Goal: Use online tool/utility: Utilize a website feature to perform a specific function

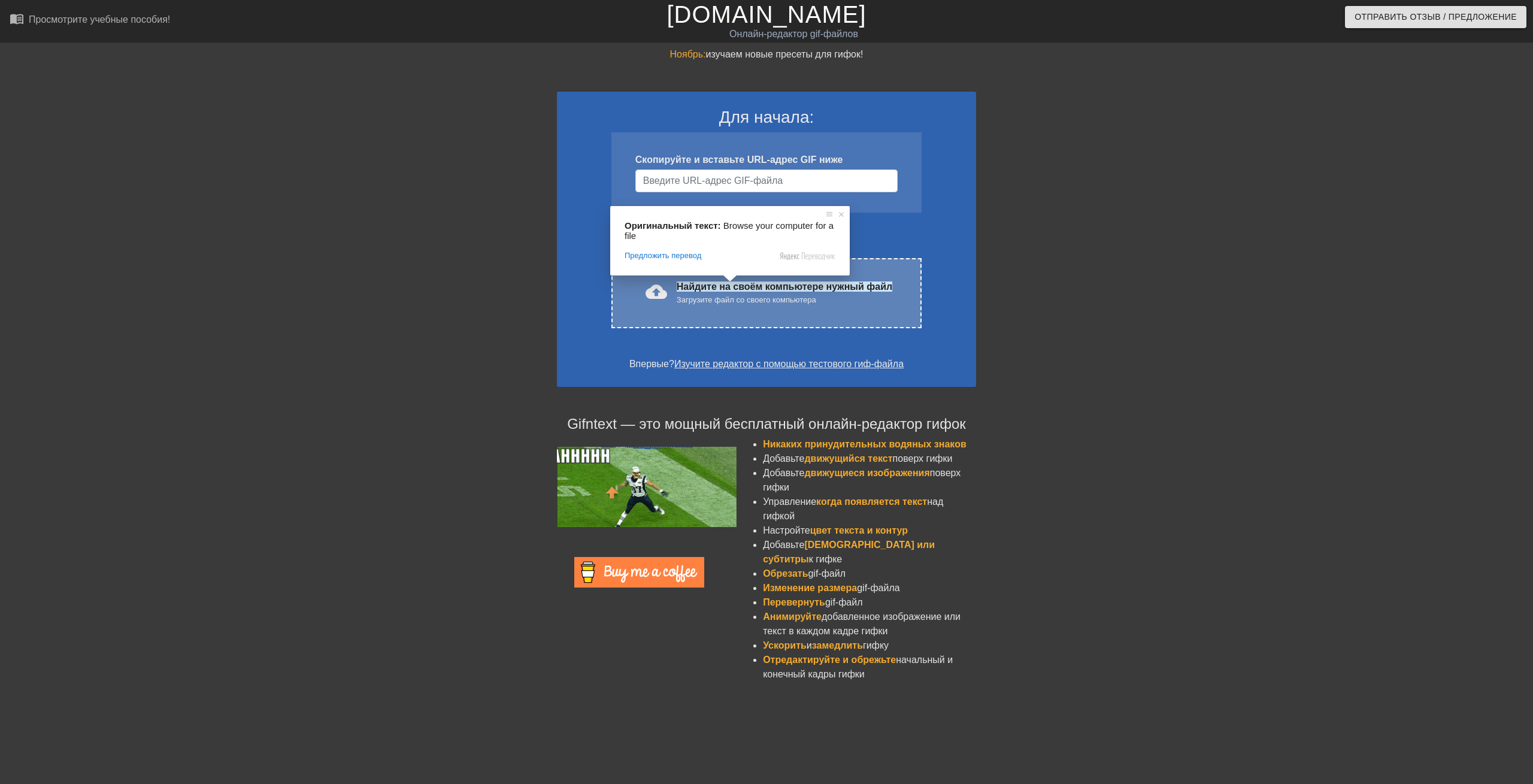
click at [729, 291] on ya-tr-span "Найдите на своём компьютере нужный файл" at bounding box center [785, 286] width 216 height 10
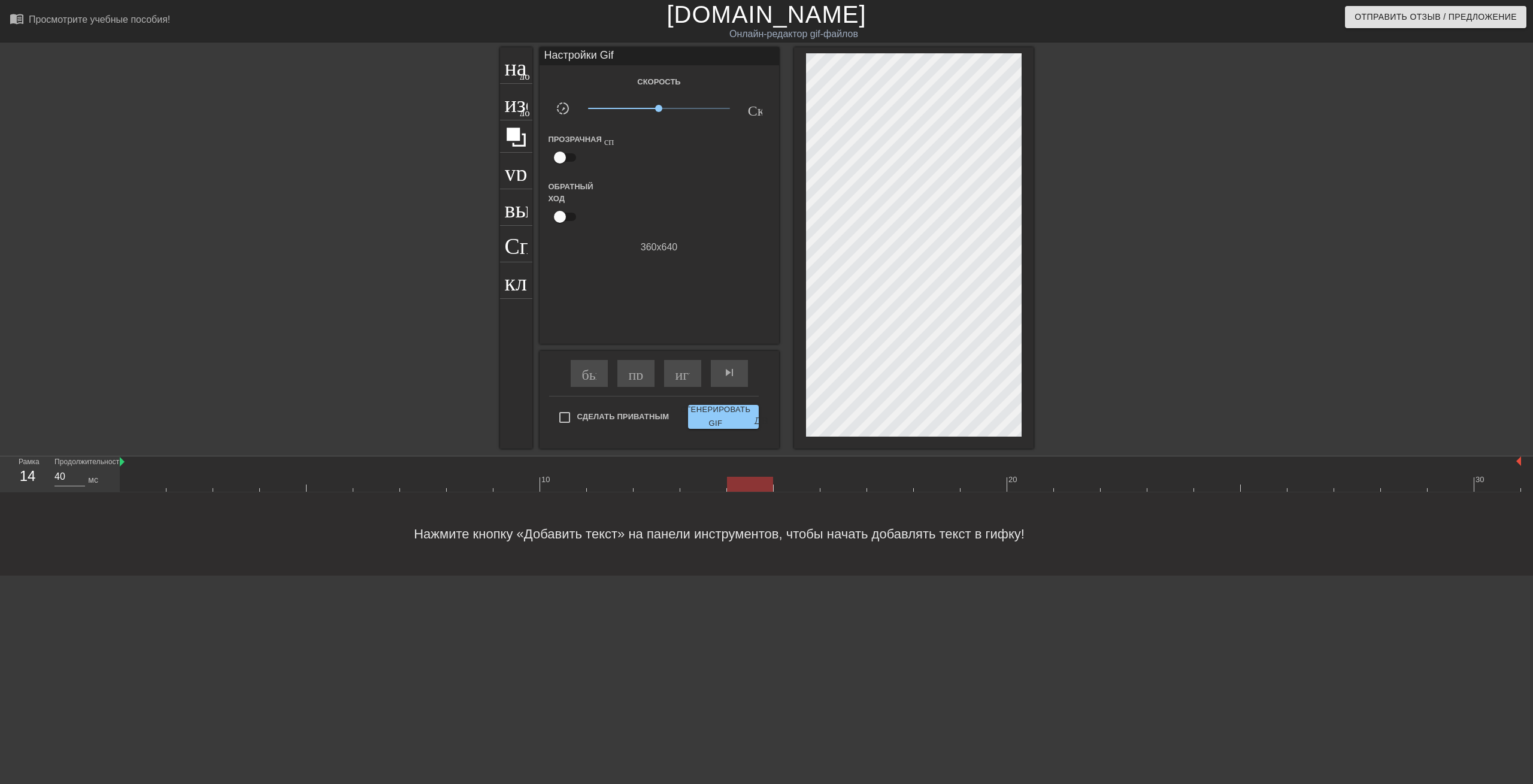
drag, startPoint x: 136, startPoint y: 484, endPoint x: 734, endPoint y: 491, distance: 598.0
click at [734, 491] on div at bounding box center [750, 484] width 46 height 15
click at [510, 62] on ya-tr-span "название" at bounding box center [547, 64] width 86 height 23
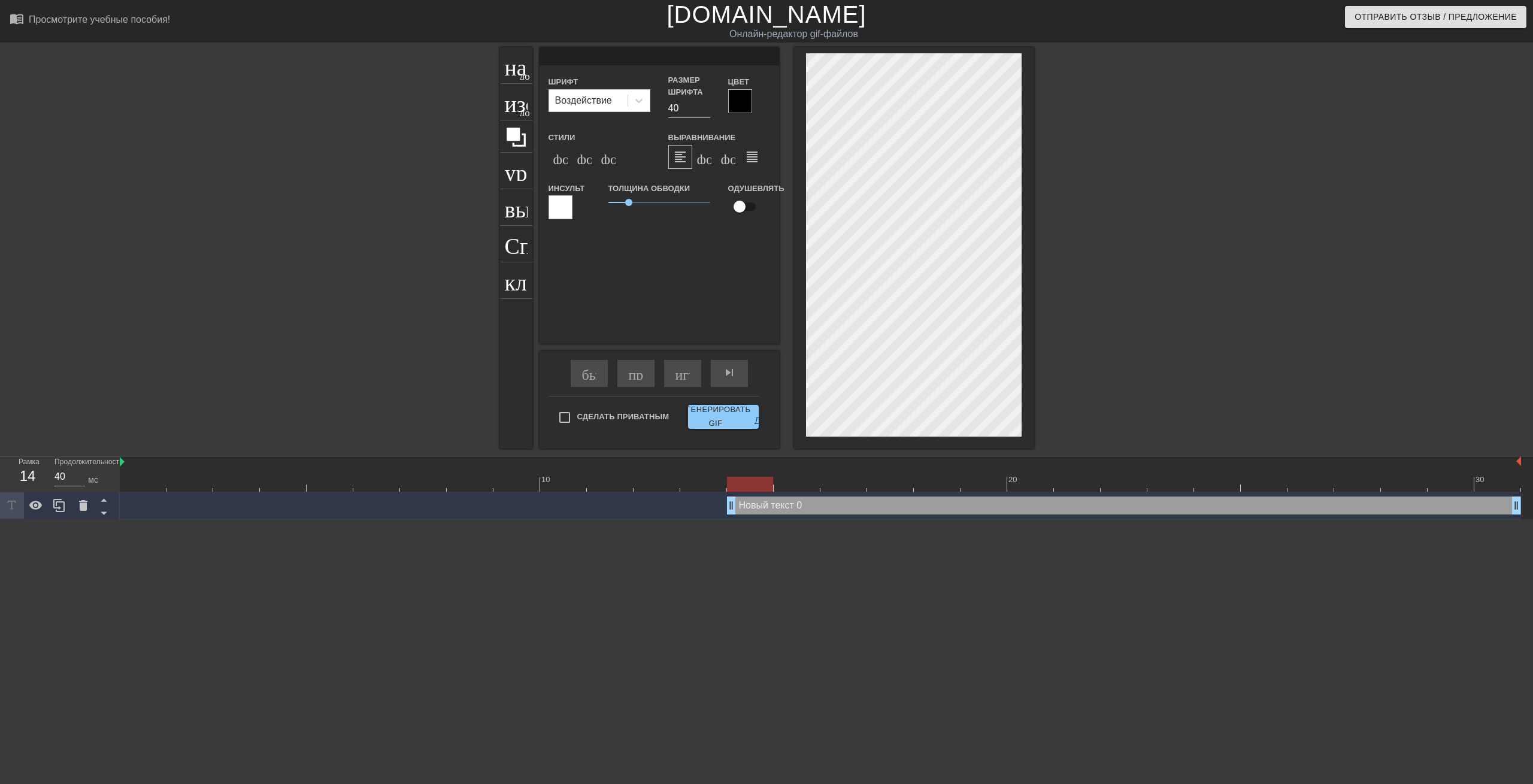
scroll to position [1, 2]
click at [640, 100] on icon at bounding box center [639, 100] width 7 height 4
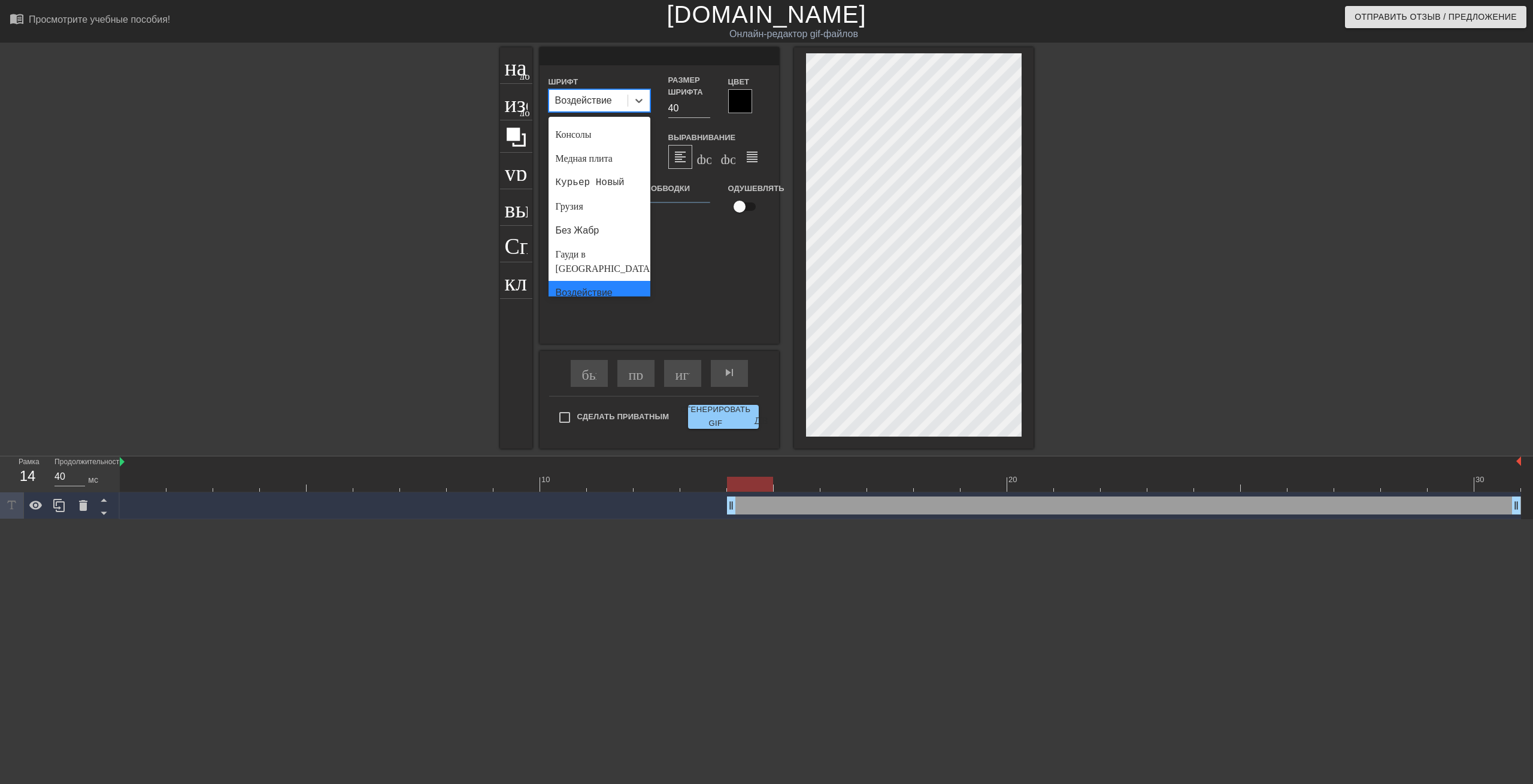
scroll to position [0, 0]
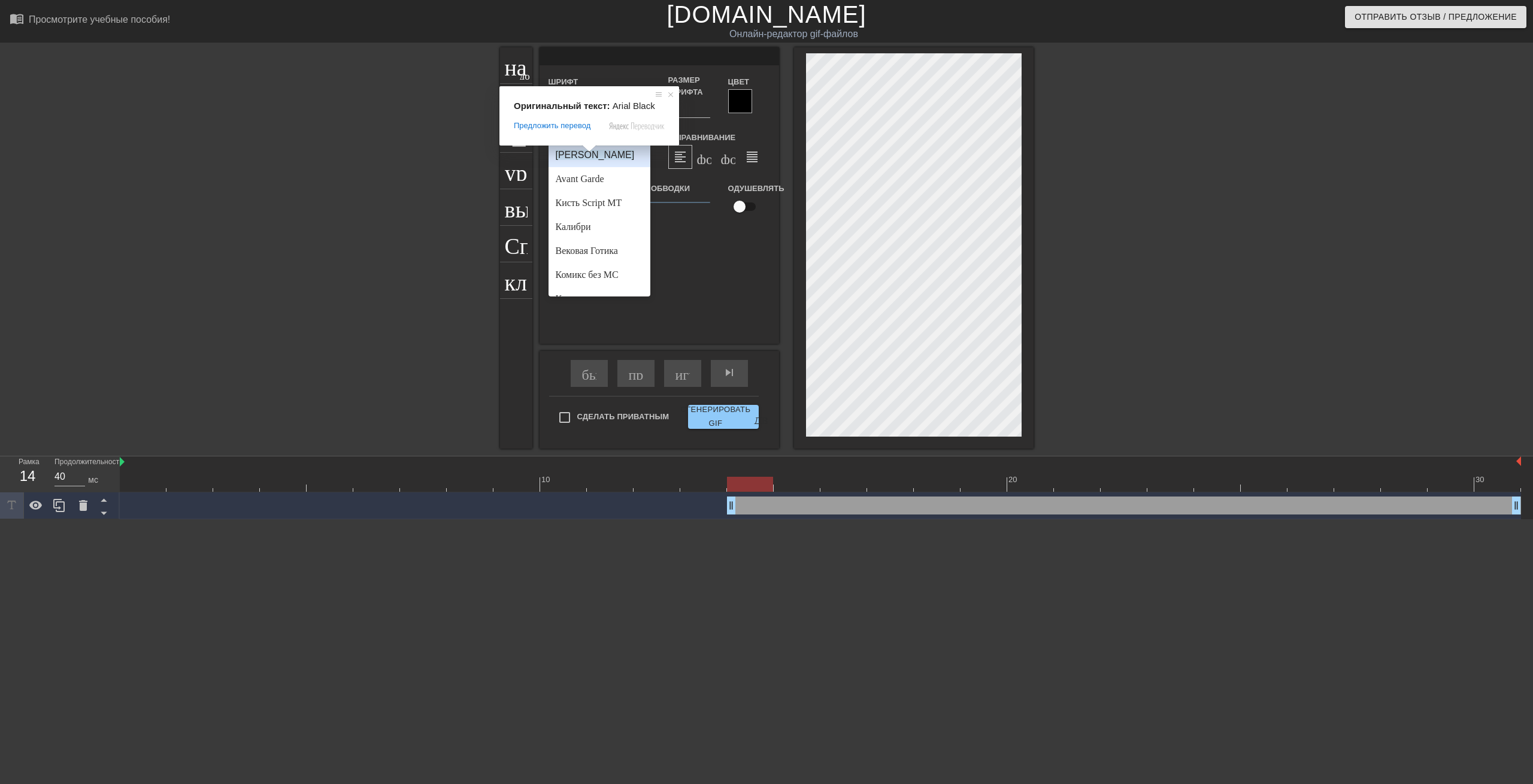
click at [591, 156] on ya-tr-span "[PERSON_NAME]" at bounding box center [596, 155] width 79 height 10
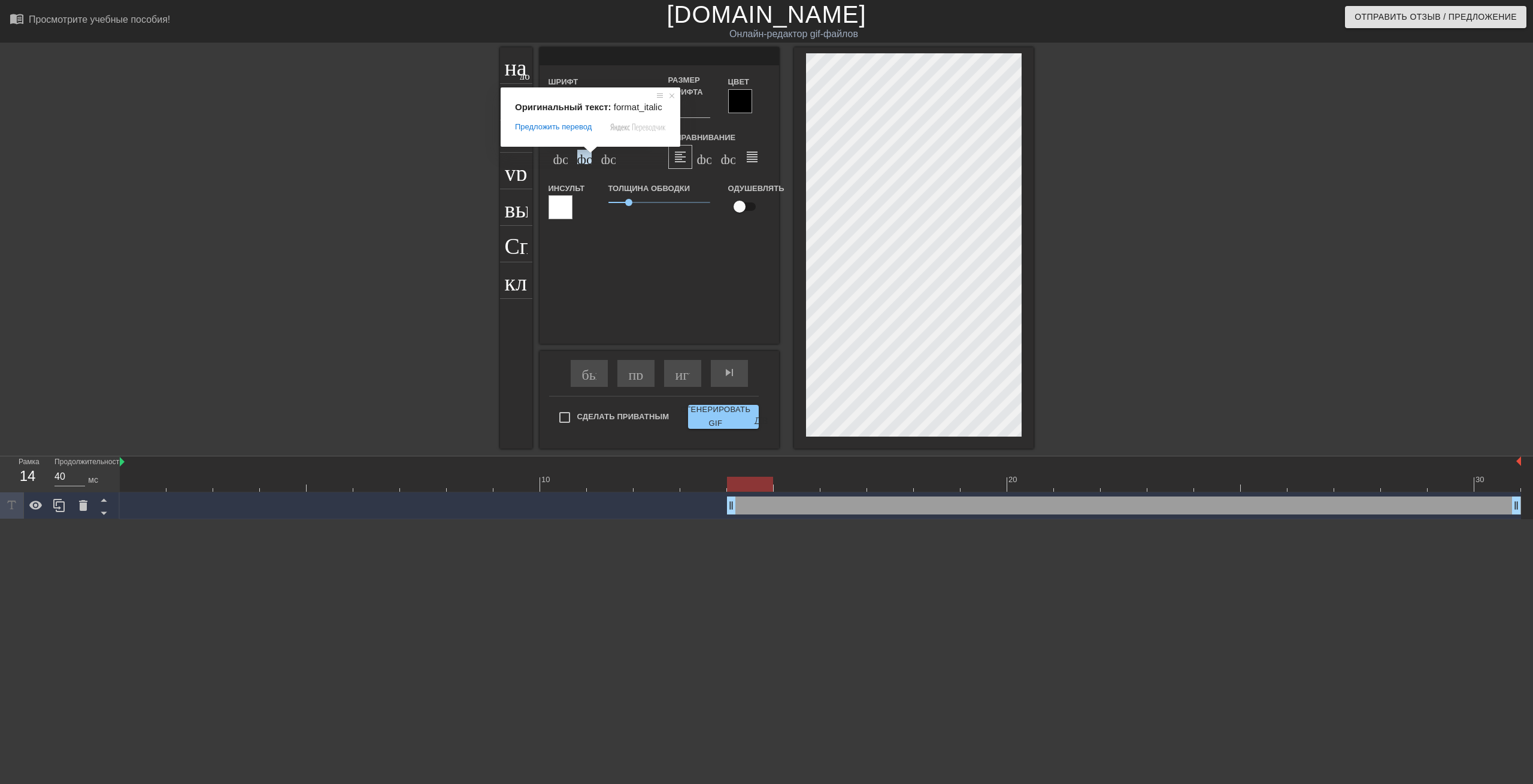
scroll to position [0, 7]
type input "$LABU"
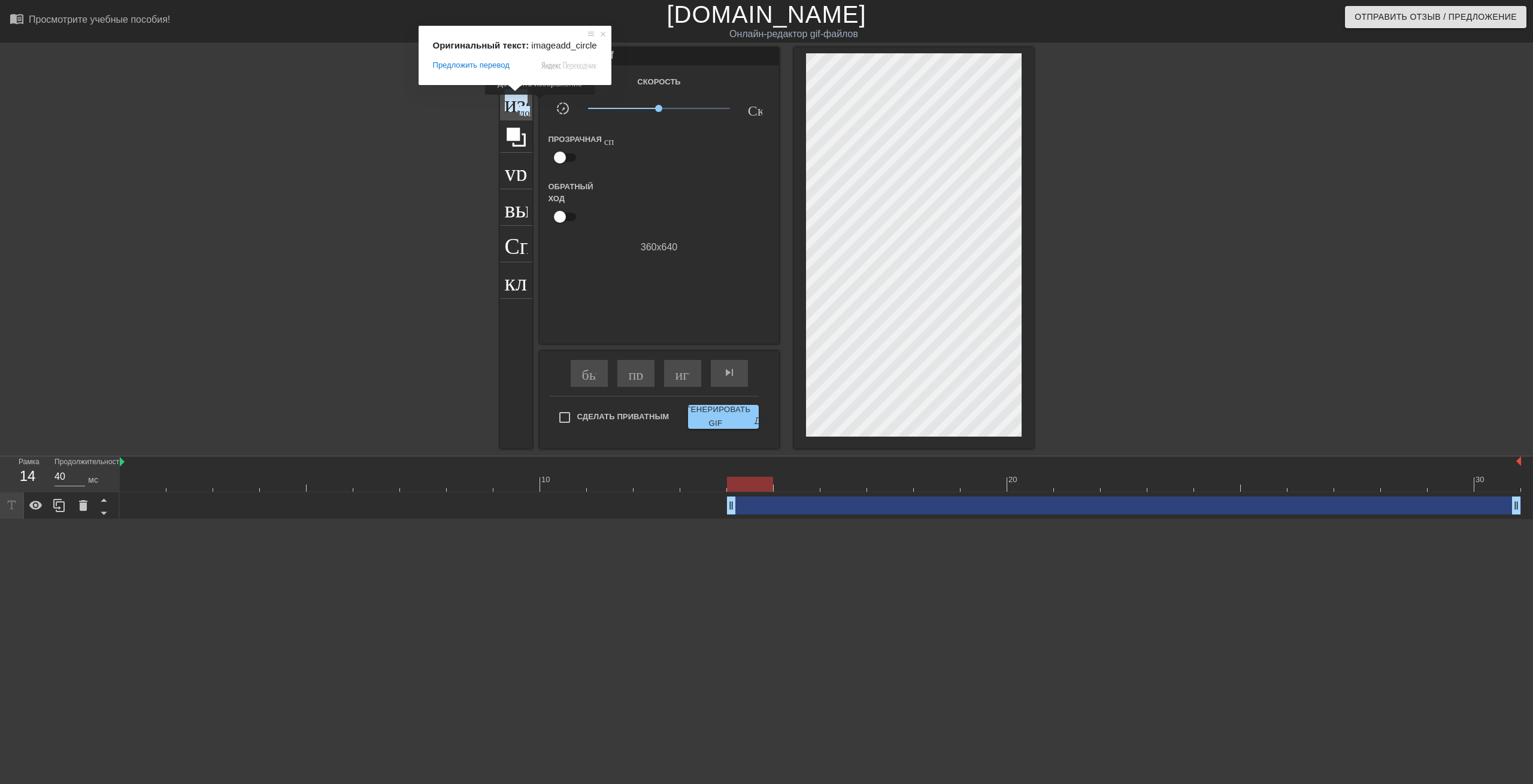
click at [516, 103] on ya-tr-span "изображение" at bounding box center [567, 100] width 125 height 23
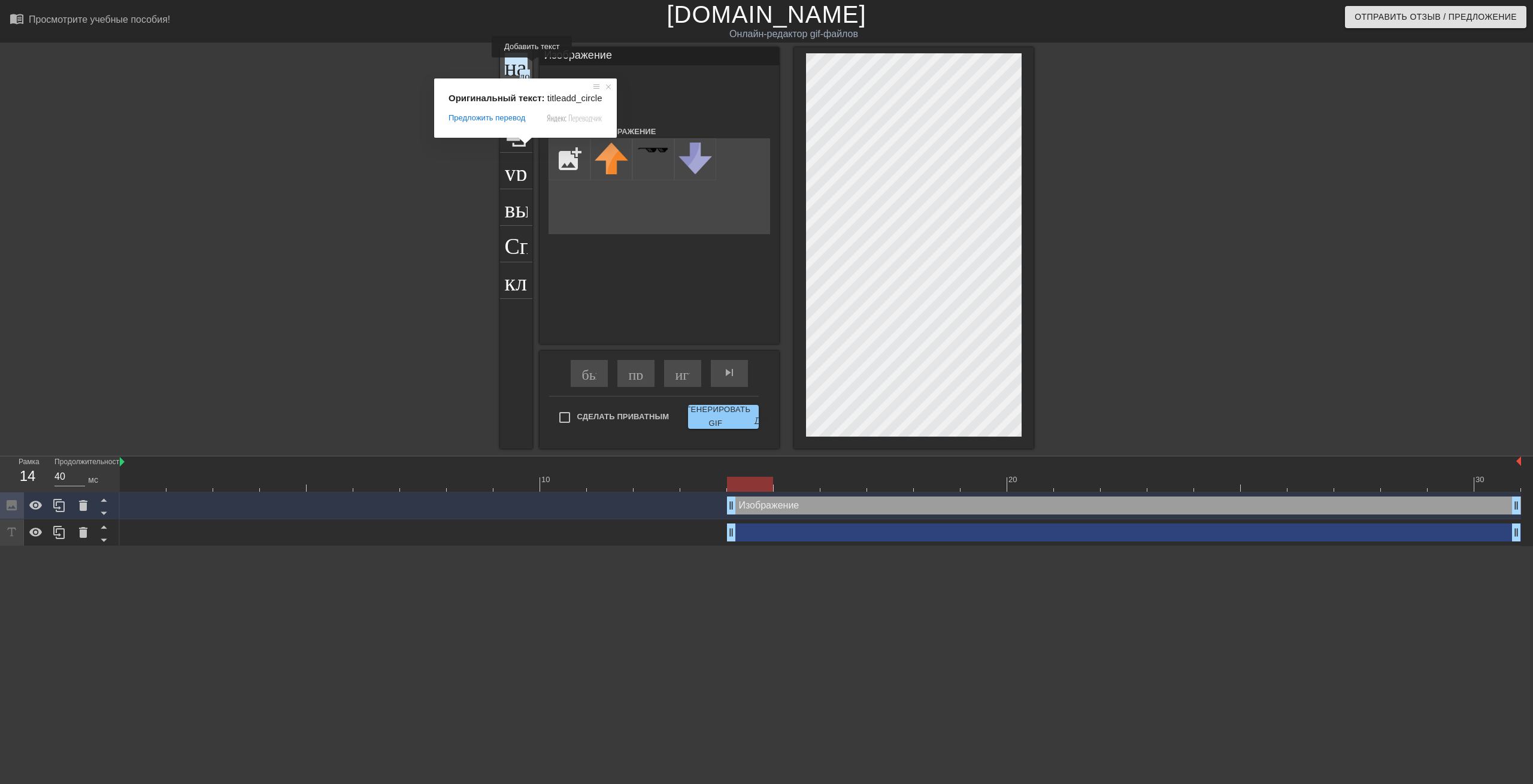
click at [519, 66] on ya-tr-span "название" at bounding box center [547, 64] width 86 height 23
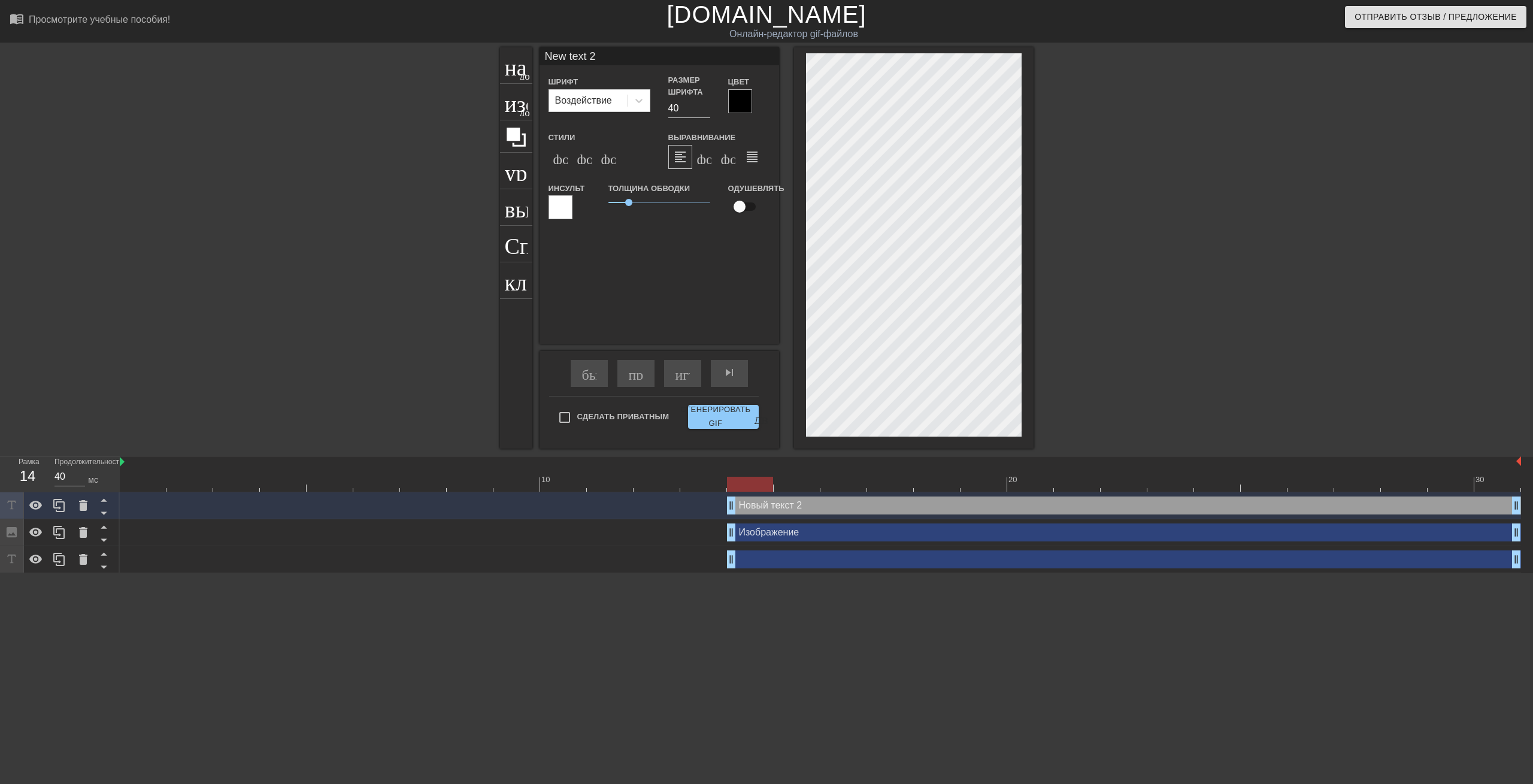
click at [743, 104] on div at bounding box center [740, 101] width 24 height 24
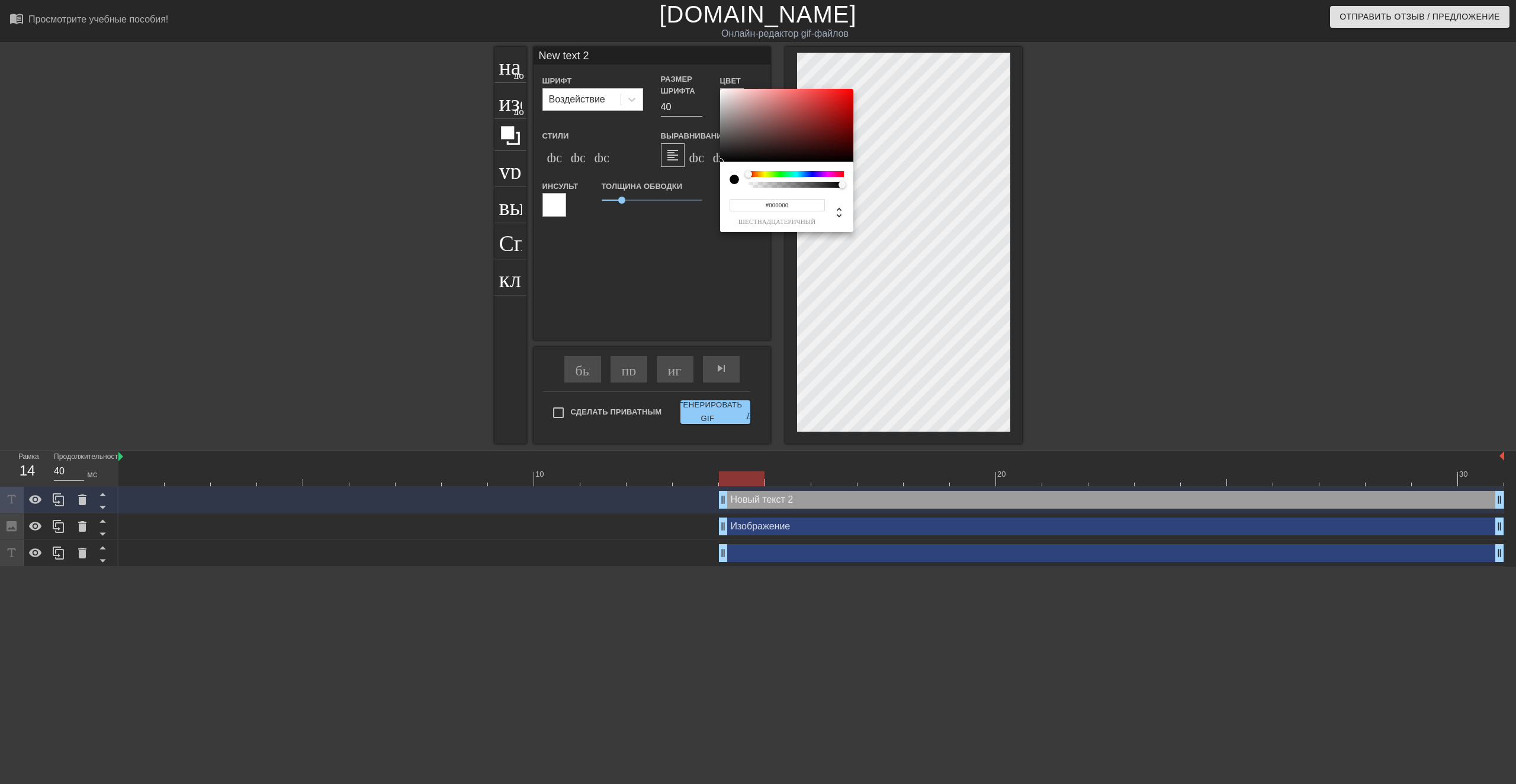
type input "0"
type input "1"
drag, startPoint x: 840, startPoint y: 185, endPoint x: 848, endPoint y: 185, distance: 8.0
click at [848, 185] on div at bounding box center [846, 186] width 7 height 7
drag, startPoint x: 749, startPoint y: 175, endPoint x: 660, endPoint y: 177, distance: 89.0
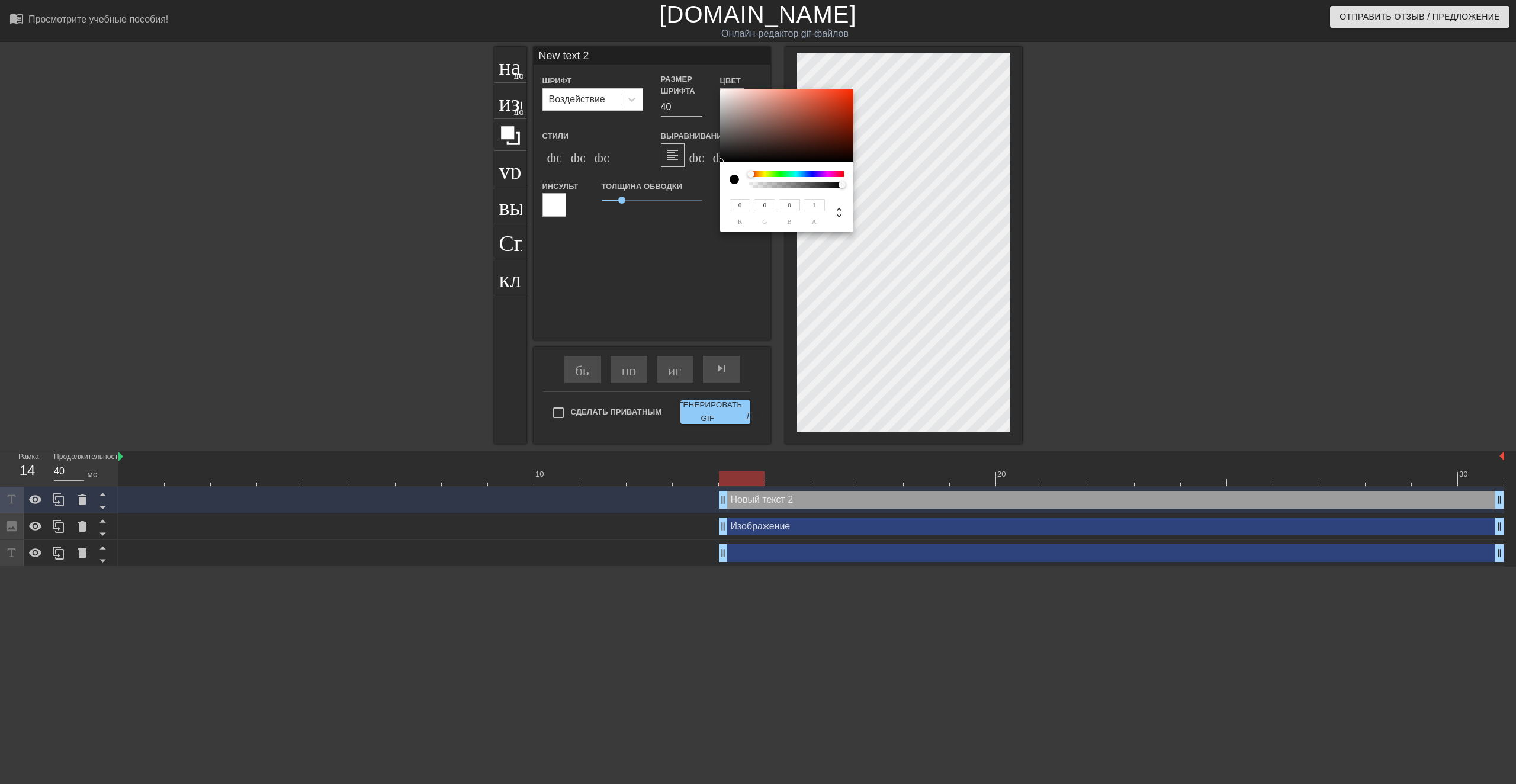
click at [660, 177] on div "0 r 0 g 0 b 1 a" at bounding box center [758, 392] width 1516 height 784
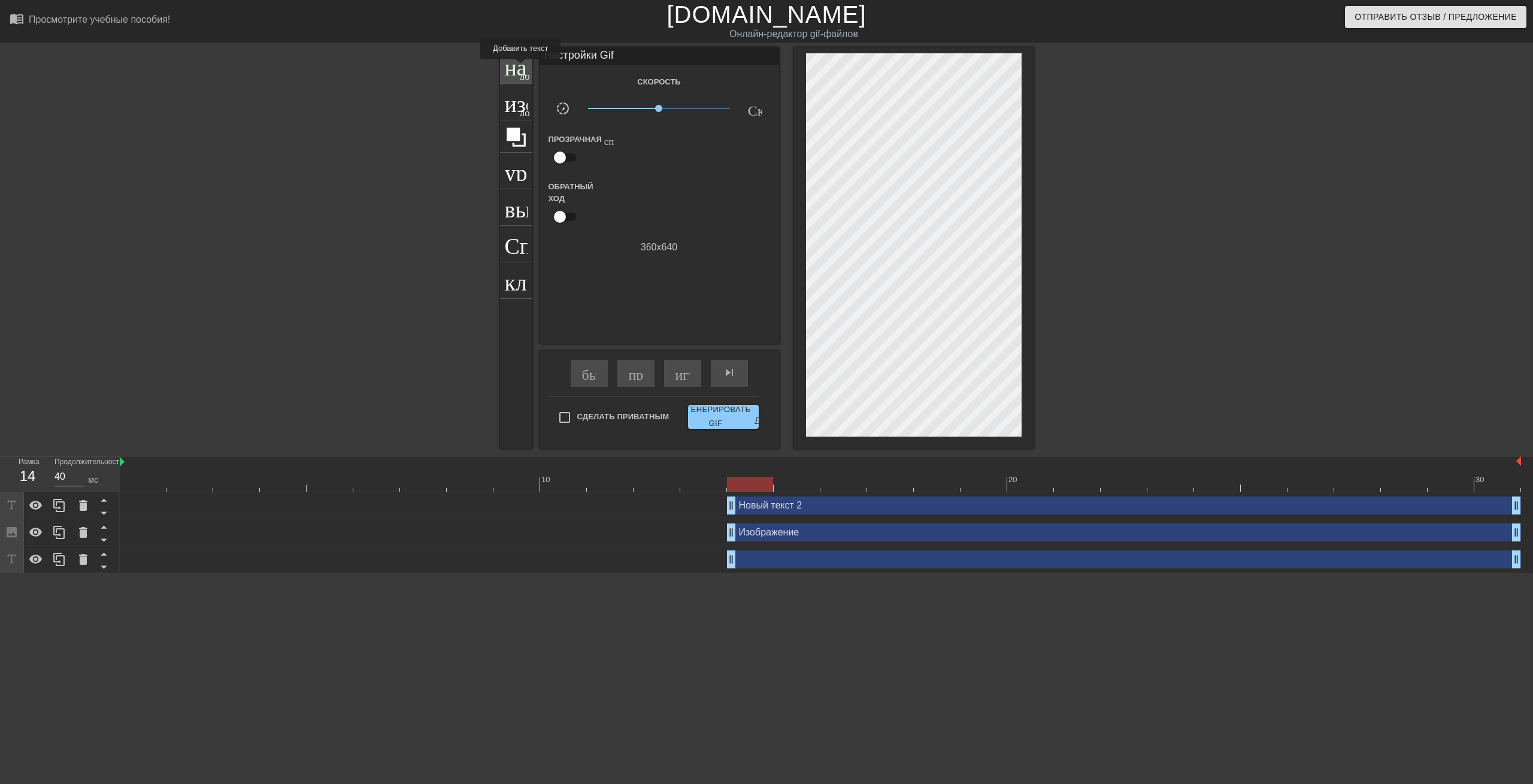
click at [520, 68] on ya-tr-span "название" at bounding box center [547, 64] width 86 height 23
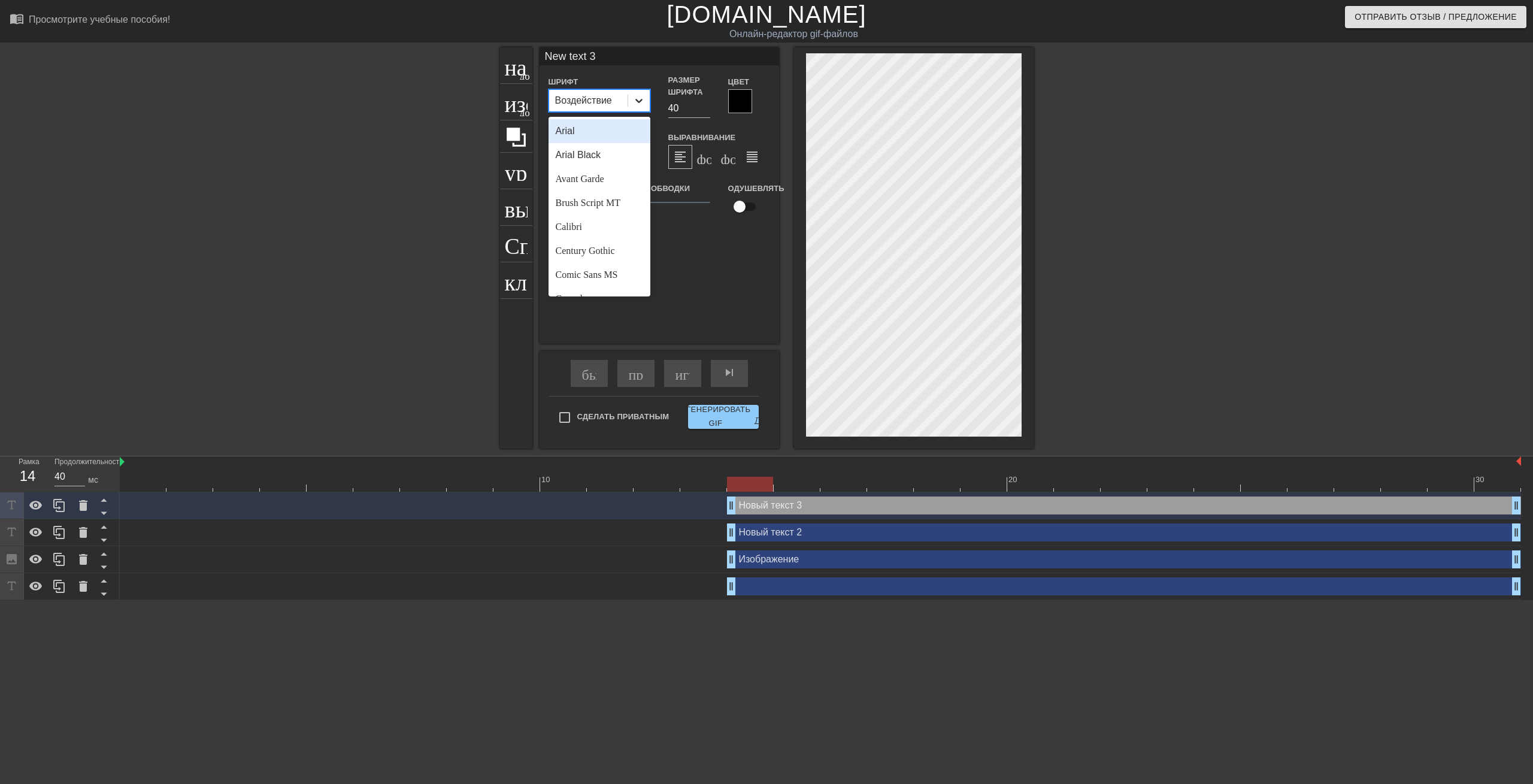
click at [638, 98] on icon at bounding box center [638, 100] width 12 height 12
click at [604, 159] on ya-tr-span "[PERSON_NAME]" at bounding box center [596, 155] width 79 height 10
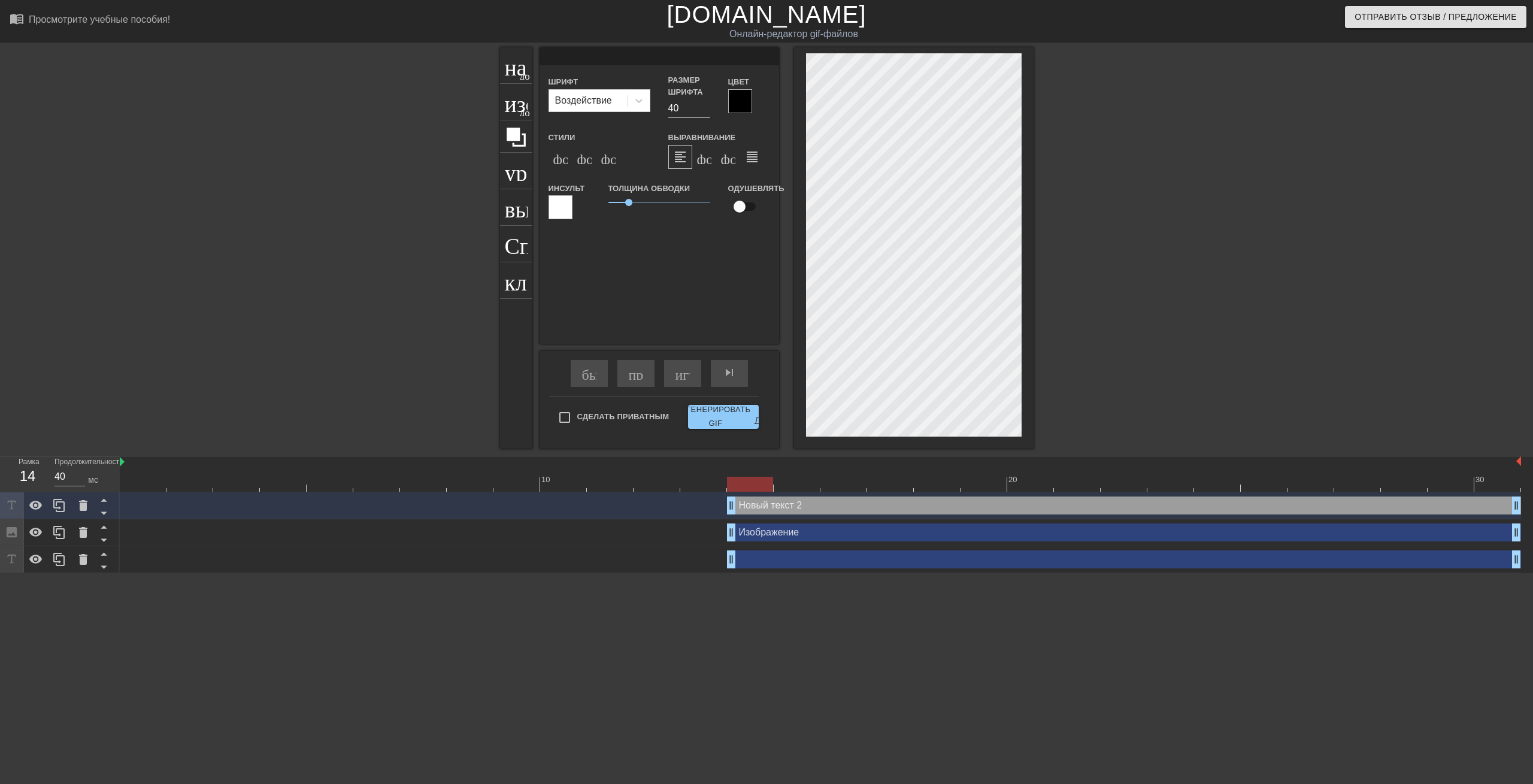
scroll to position [1, 2]
type input "S"
type textarea "S"
type input "$"
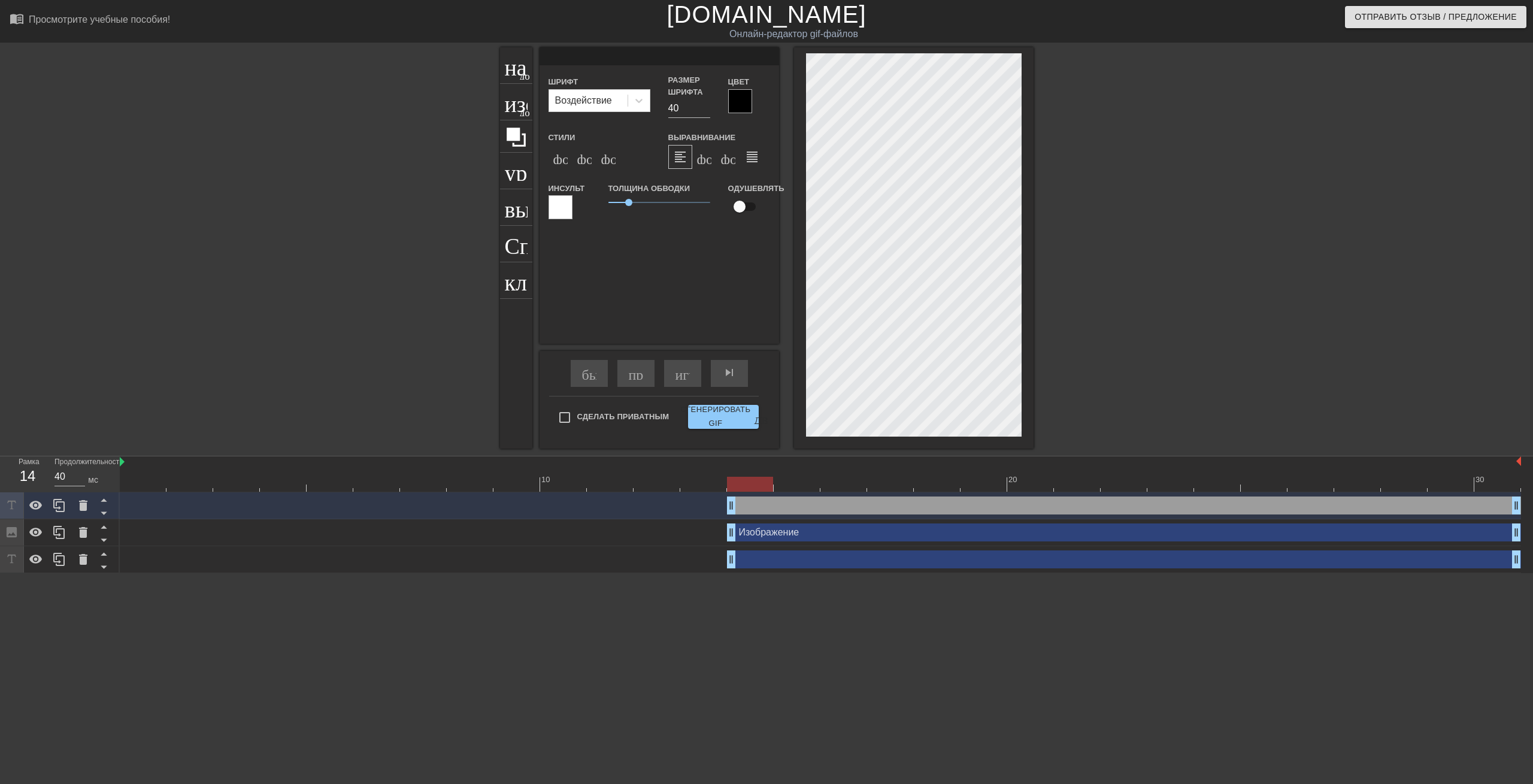
type textarea "$"
type input "$L"
type textarea "$L"
type input "$LA"
type textarea "$LA"
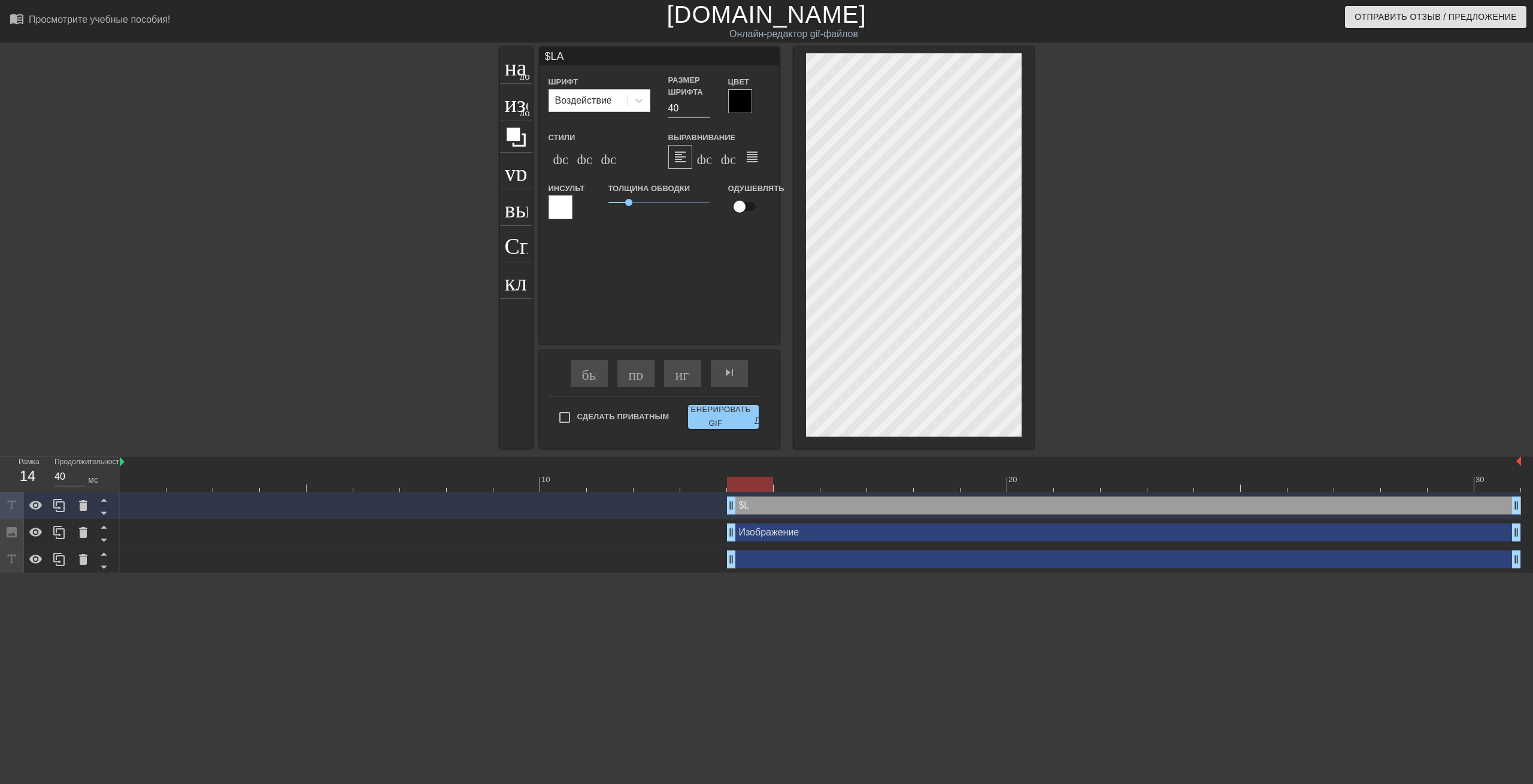
type input "$LAB"
type textarea "$LAB"
type input "$LABU"
type textarea "$LABU"
type input "$LABUC"
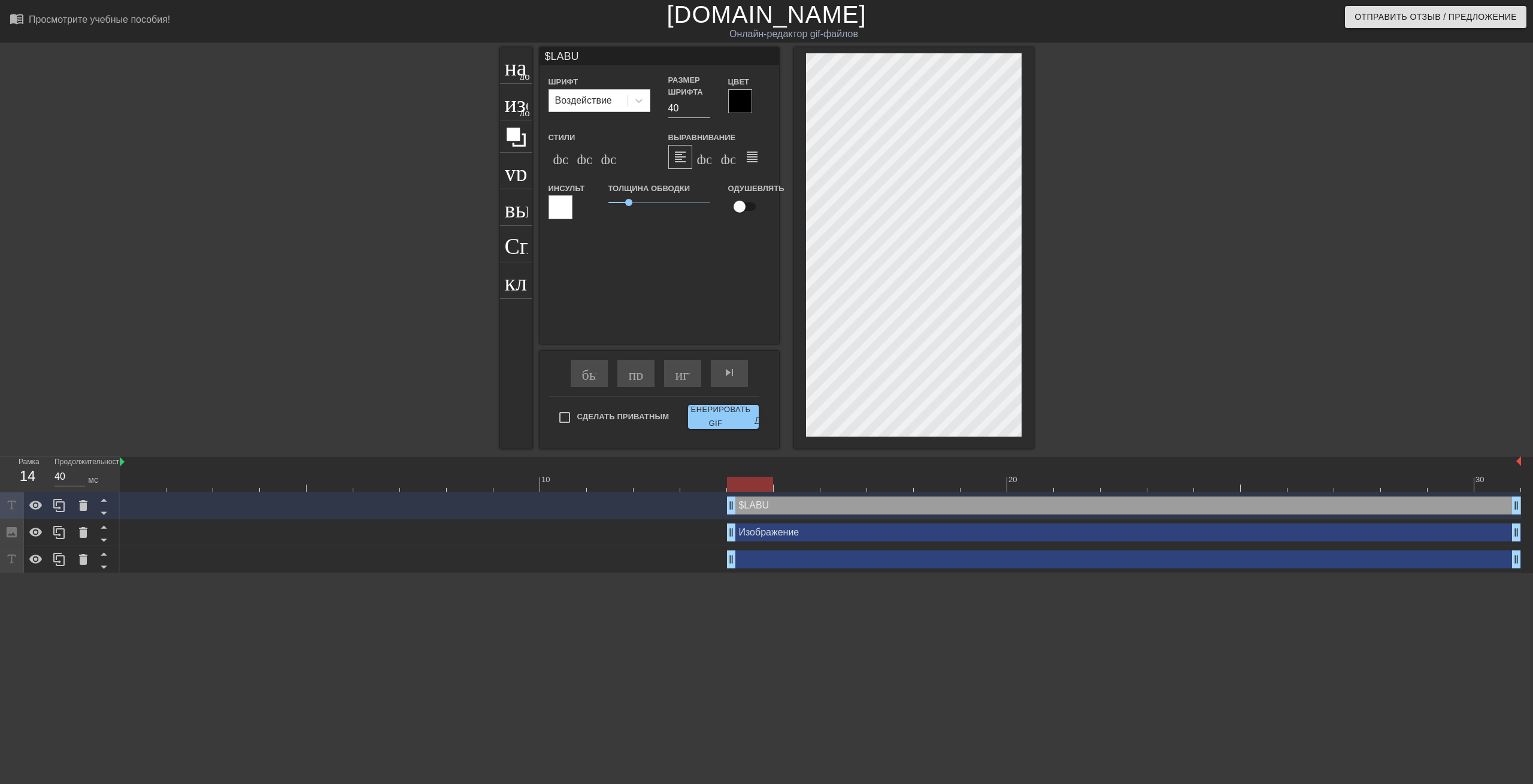
type textarea "$LABUC"
type input "$LABUCO"
type textarea "$LABUCO"
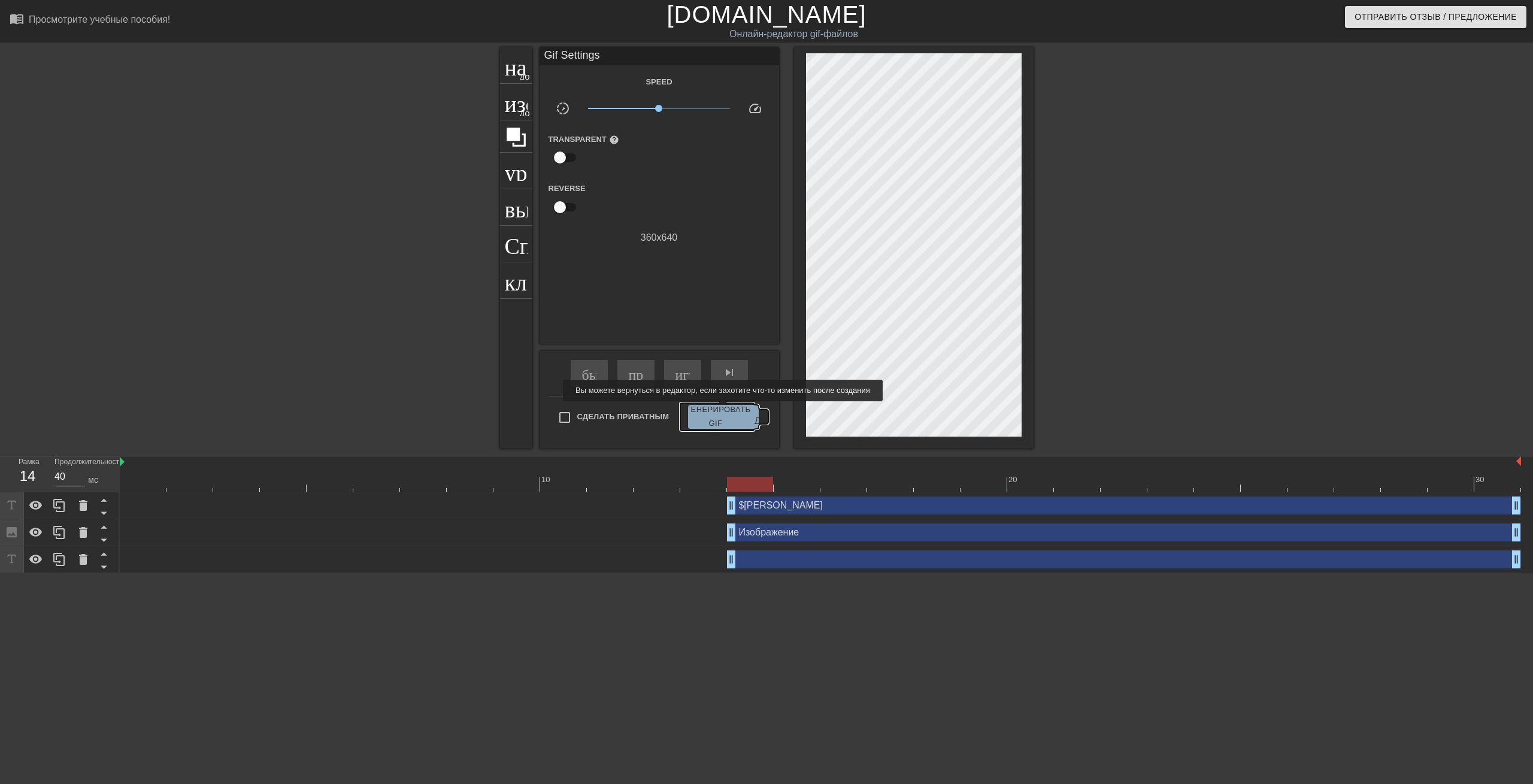
click at [715, 410] on ya-tr-span "Сгенерировать GIF" at bounding box center [715, 416] width 70 height 27
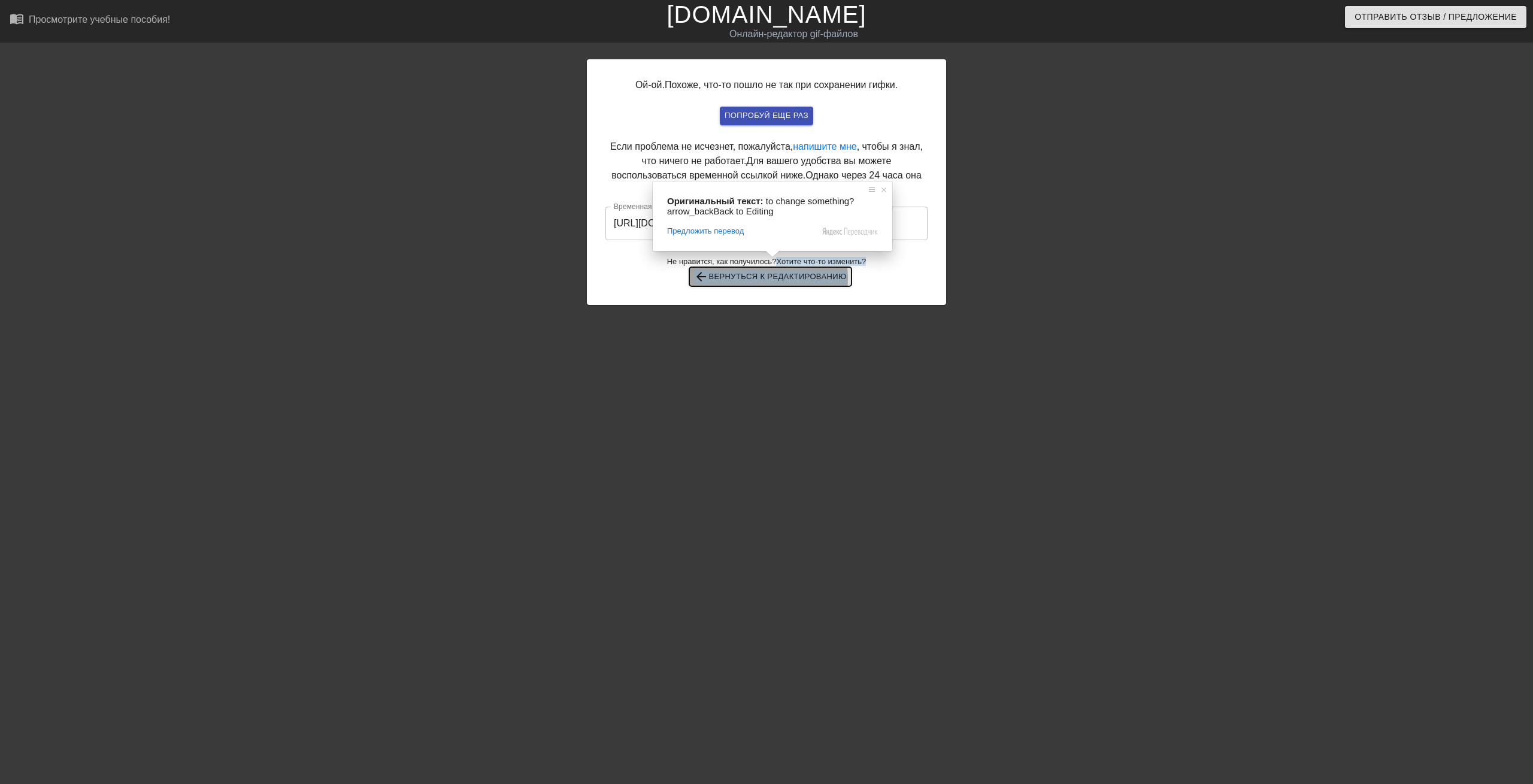
click at [766, 278] on ya-tr-span "Вернуться к редактированию" at bounding box center [777, 277] width 138 height 14
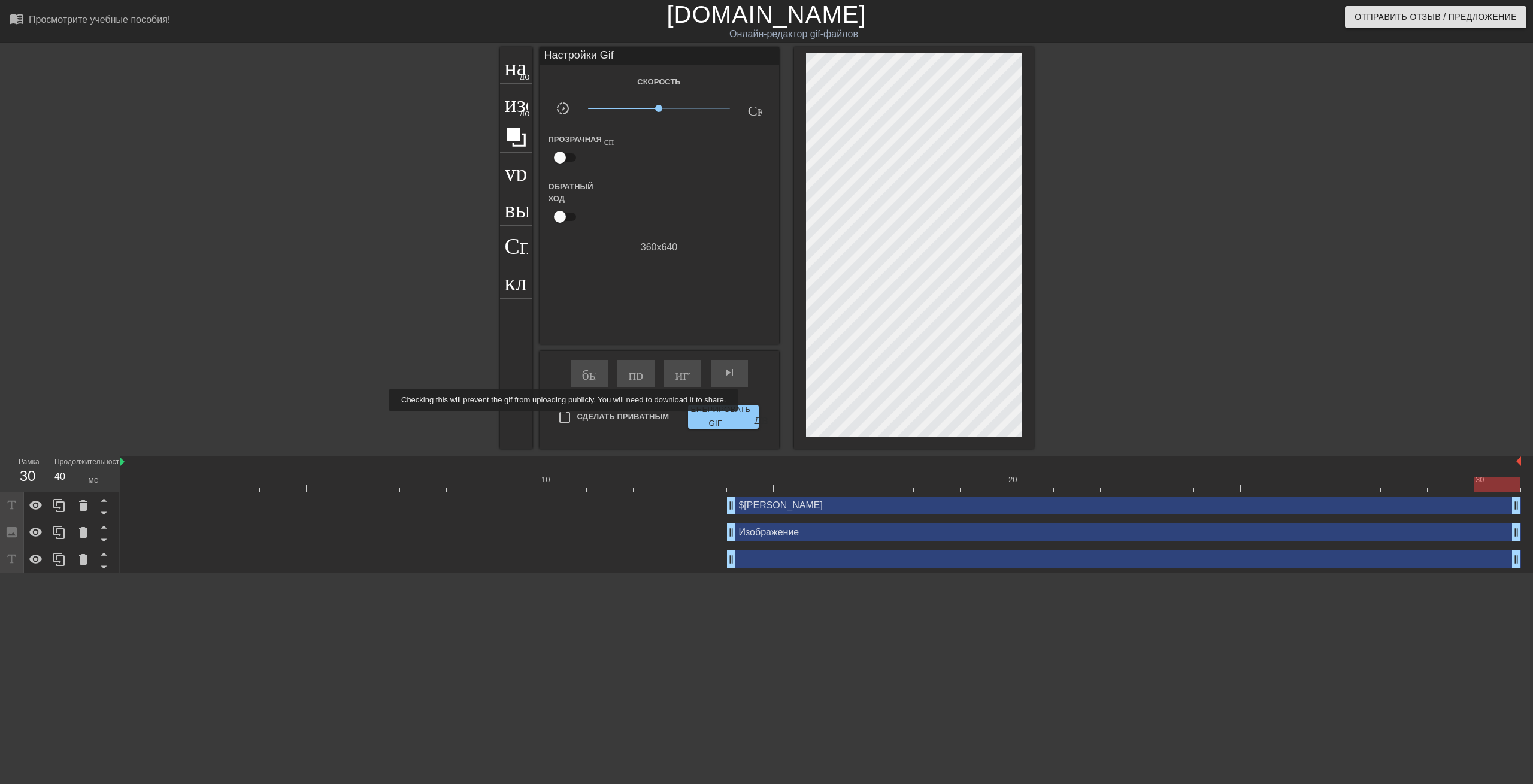
click at [566, 419] on input "Сделать Приватным" at bounding box center [565, 417] width 25 height 25
checkbox input "true"
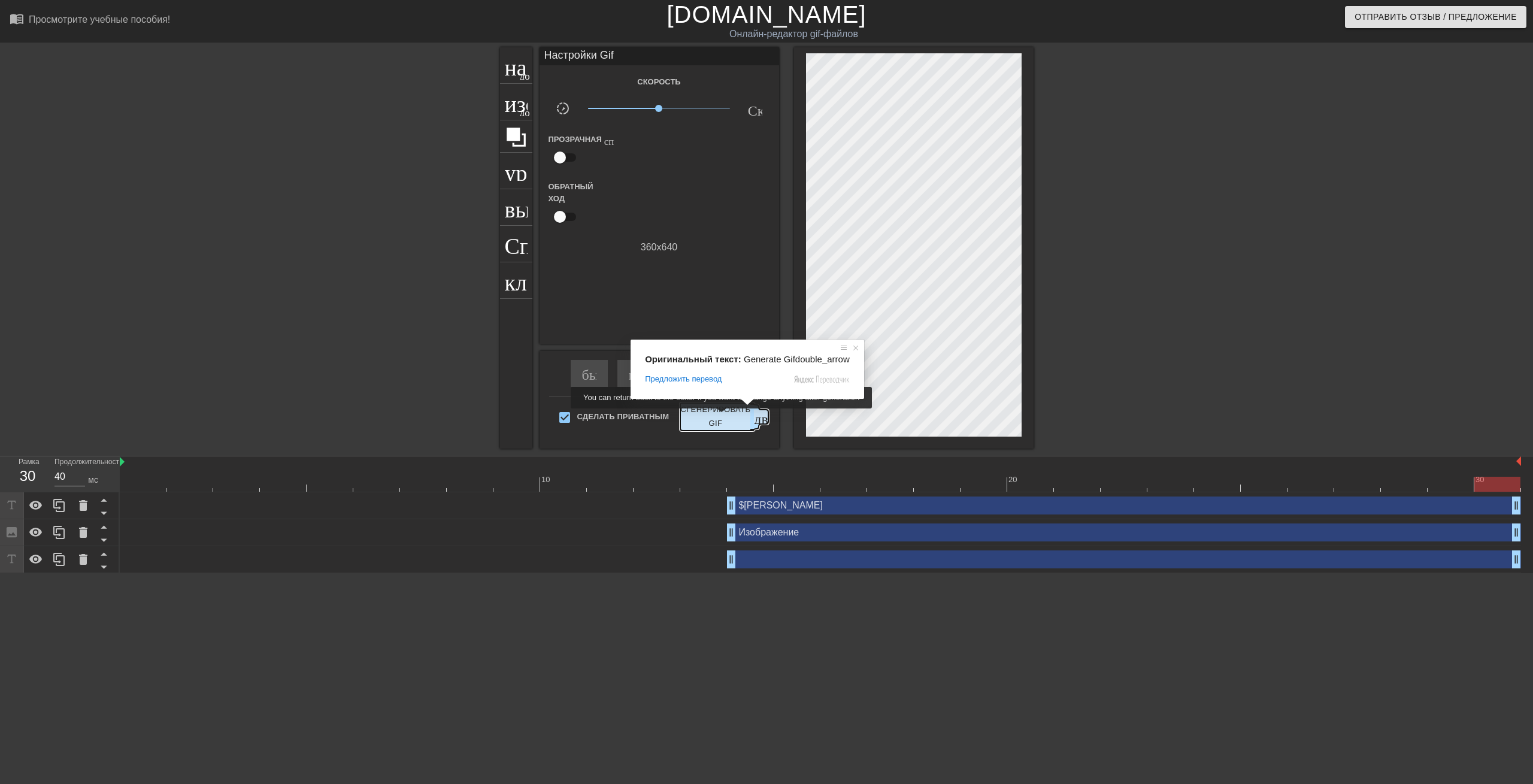
click at [723, 416] on ya-tr-span "Сгенерировать GIF" at bounding box center [715, 416] width 70 height 27
